Goal: Transaction & Acquisition: Subscribe to service/newsletter

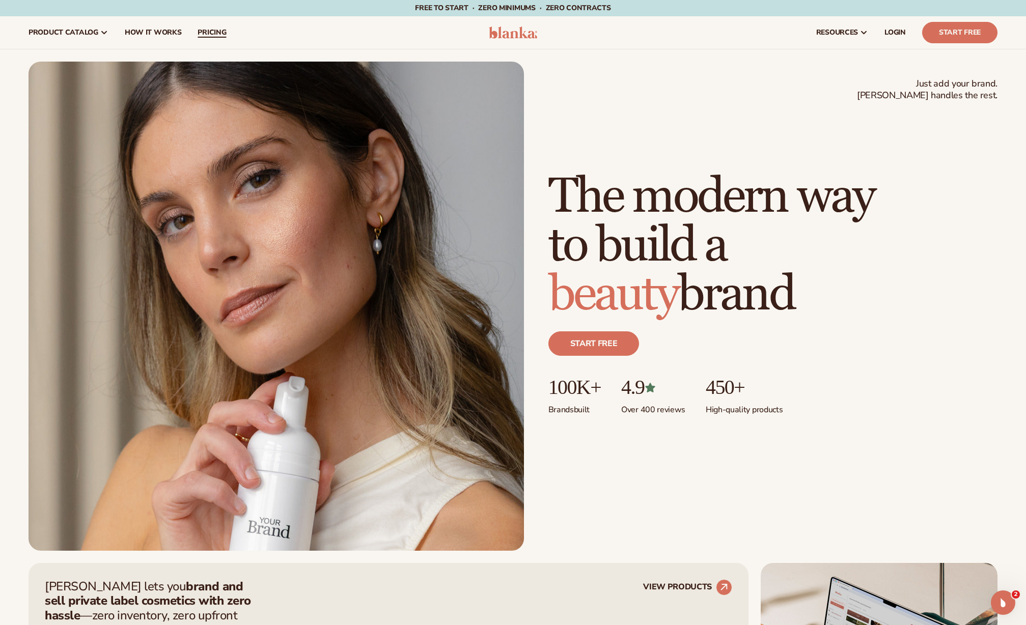
click at [212, 33] on span "pricing" at bounding box center [212, 33] width 29 height 8
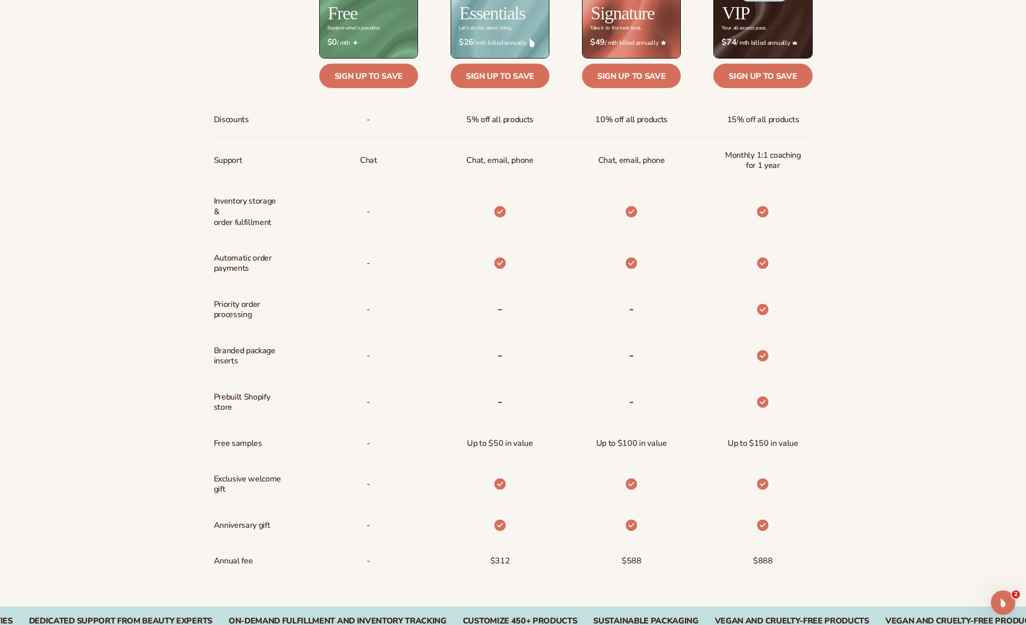
scroll to position [567, 0]
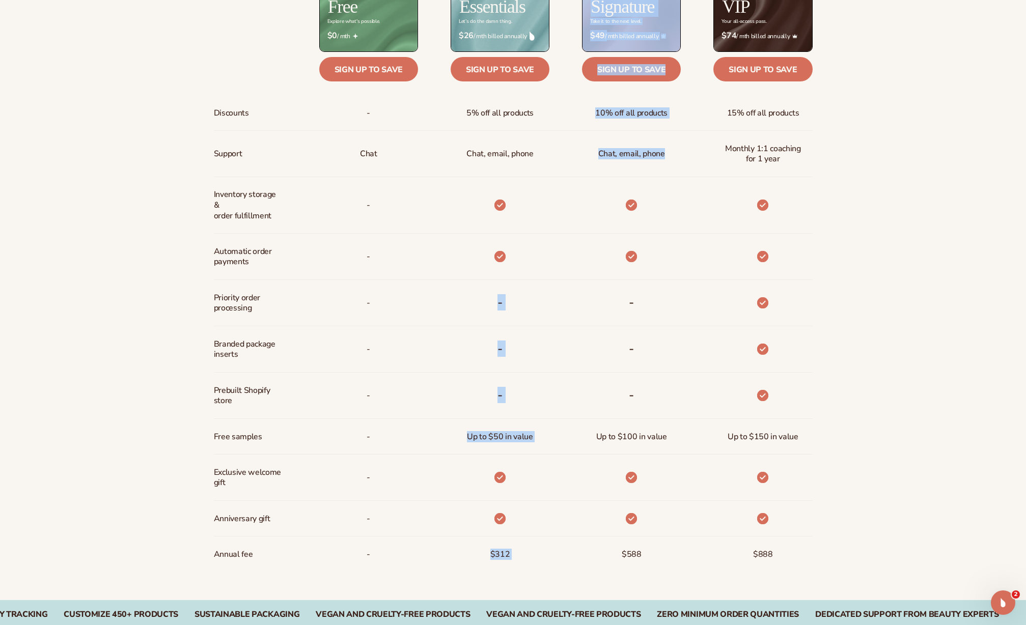
drag, startPoint x: 502, startPoint y: 255, endPoint x: 576, endPoint y: 264, distance: 73.9
click at [576, 264] on div "Discounts Support Inventory storage &   order fulfillment Automatic order payme…" at bounding box center [513, 270] width 599 height 604
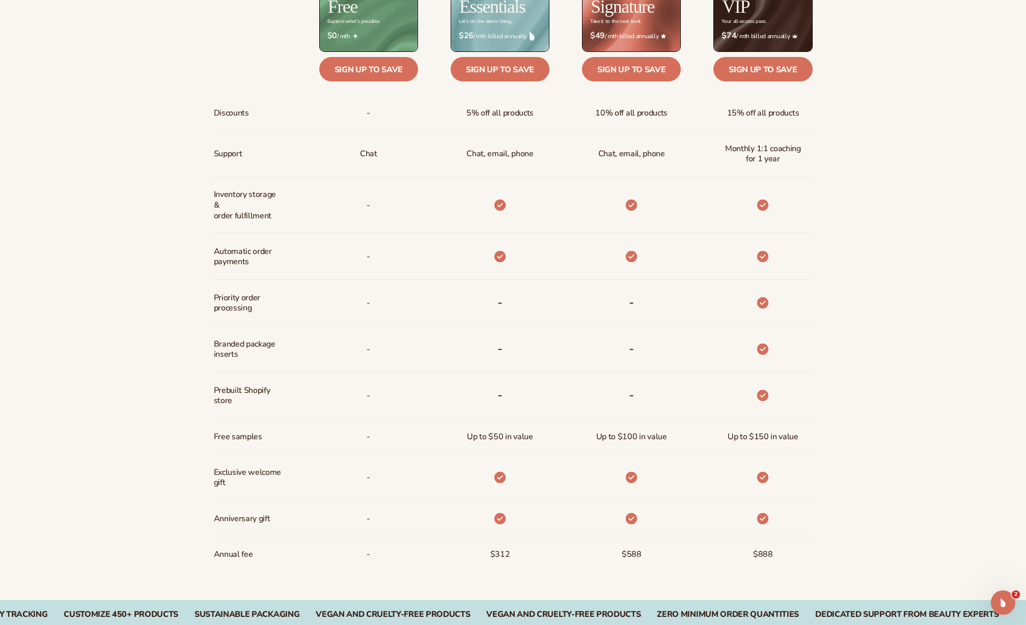
click at [841, 264] on div "Billed Monthly billed Yearly Billed Monthly billed Yearly Discounts Support Inv…" at bounding box center [513, 258] width 1026 height 686
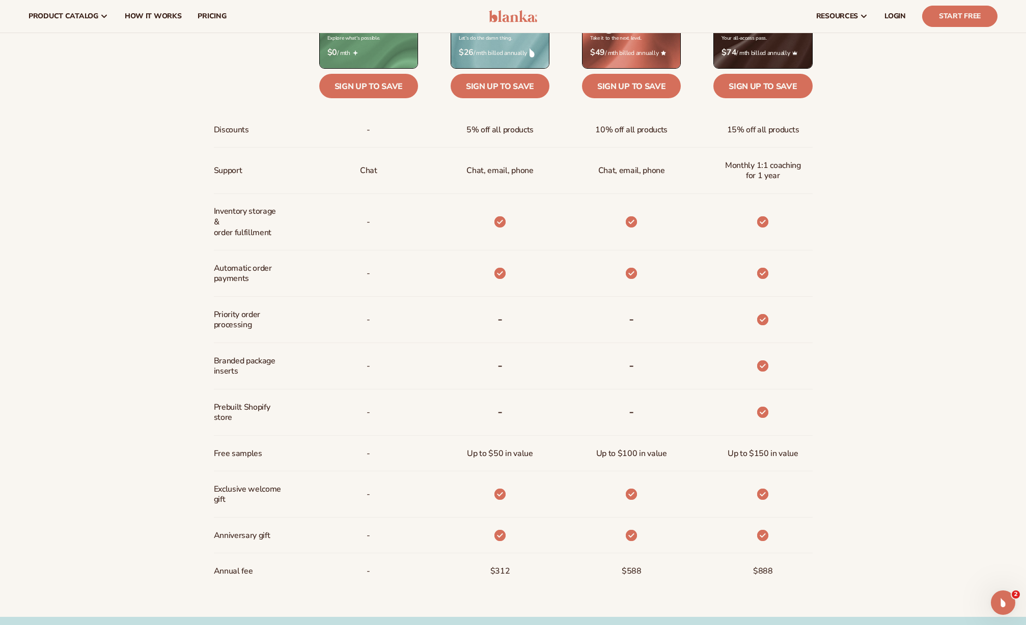
scroll to position [408, 0]
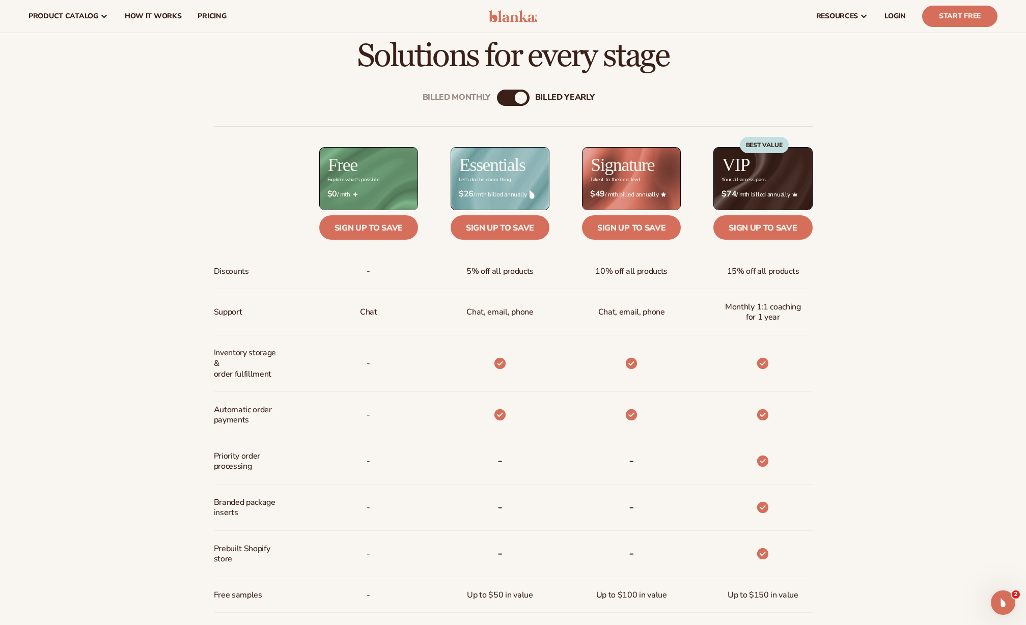
click at [513, 101] on div "Billed Monthly billed Yearly" at bounding box center [513, 98] width 33 height 16
click at [519, 96] on div "billed Yearly" at bounding box center [521, 98] width 12 height 12
click at [459, 98] on div "Billed Monthly" at bounding box center [457, 98] width 68 height 10
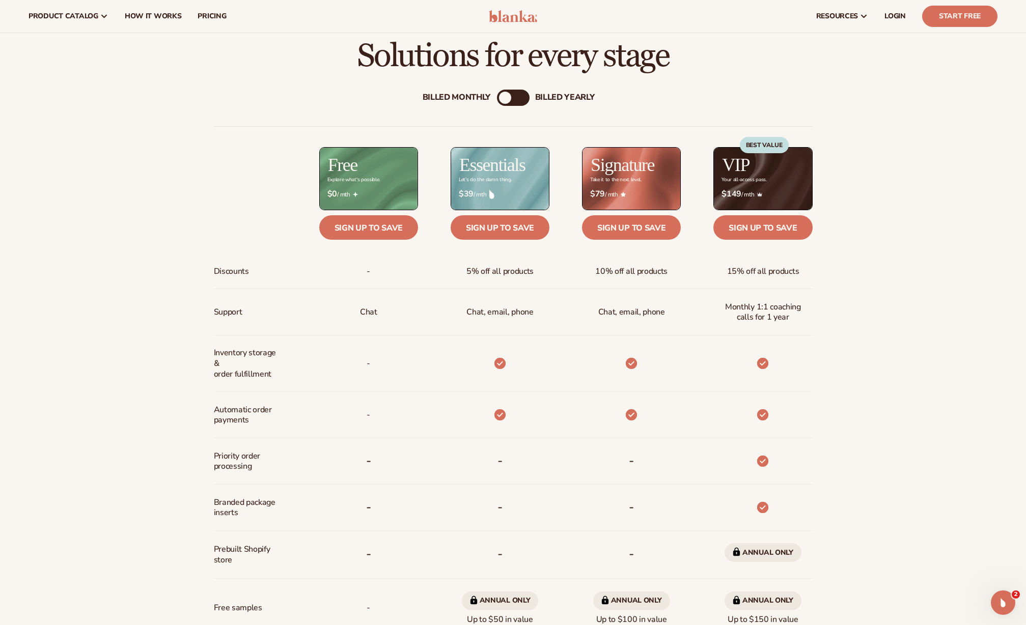
click at [570, 98] on div "billed Yearly" at bounding box center [565, 98] width 60 height 10
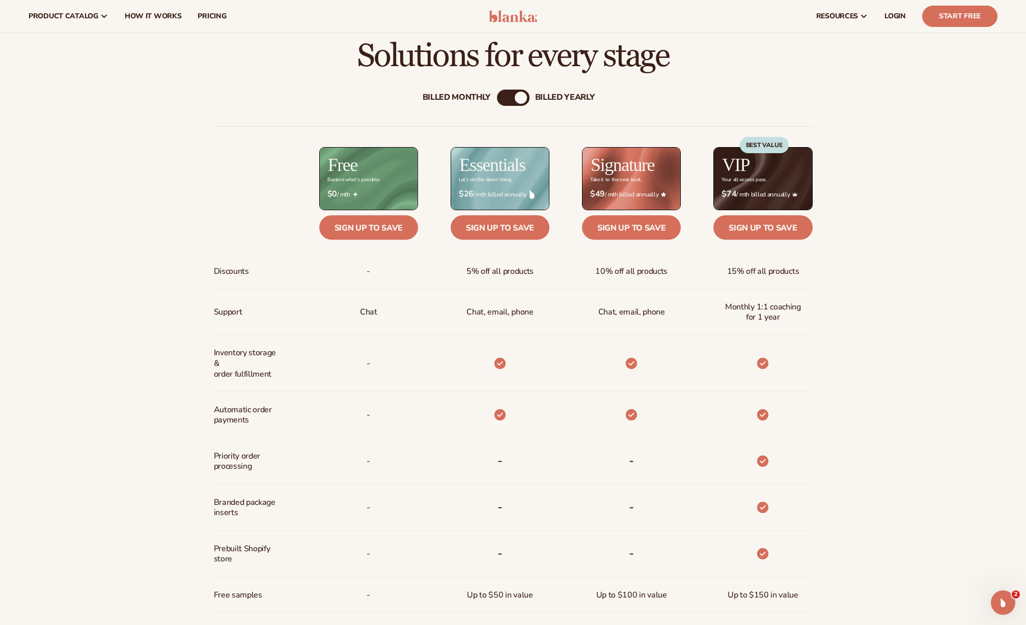
click at [461, 98] on div "Billed Monthly" at bounding box center [457, 98] width 68 height 10
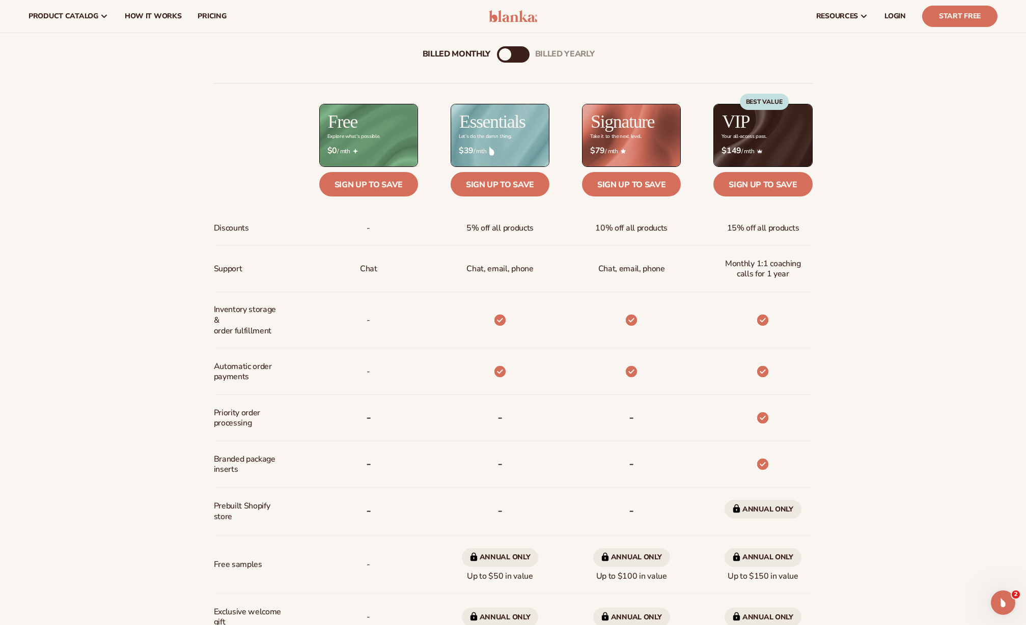
scroll to position [324, 0]
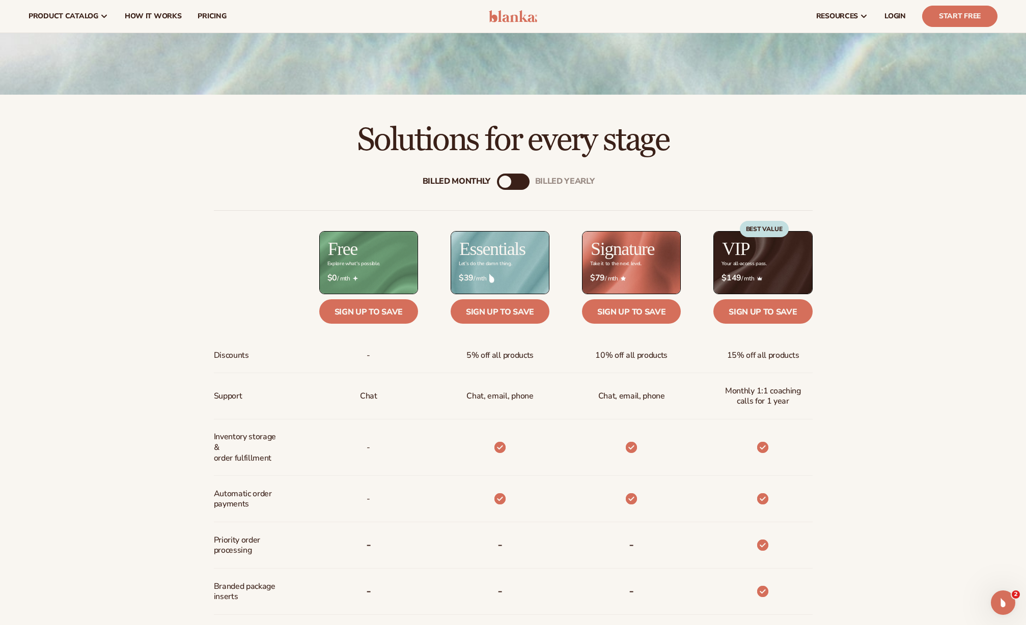
click at [470, 184] on div "Billed Monthly" at bounding box center [457, 182] width 68 height 10
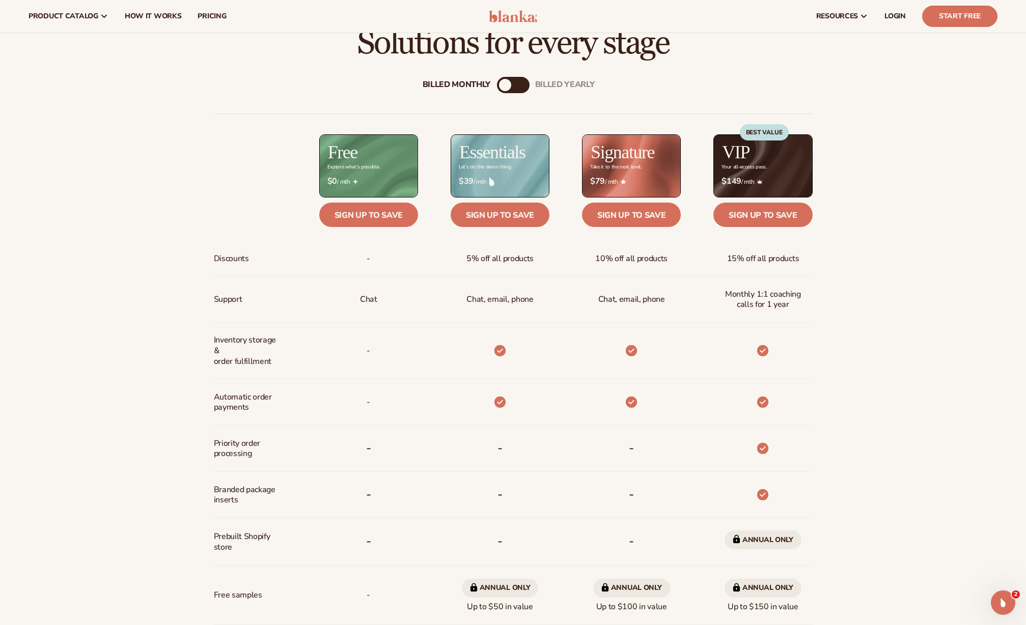
scroll to position [408, 0]
